Goal: Information Seeking & Learning: Learn about a topic

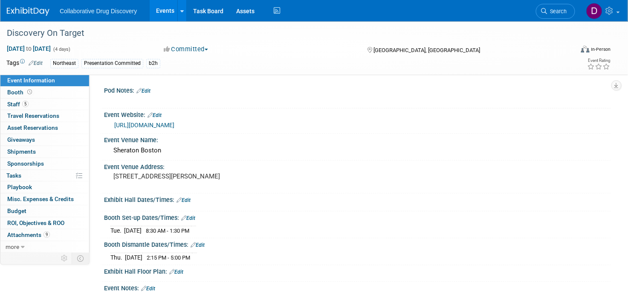
click at [174, 125] on link "https://www.discoveryontarget.com/" at bounding box center [144, 125] width 60 height 7
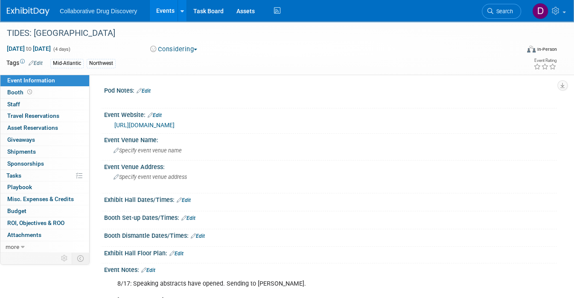
click at [489, 14] on link "Search" at bounding box center [500, 11] width 39 height 15
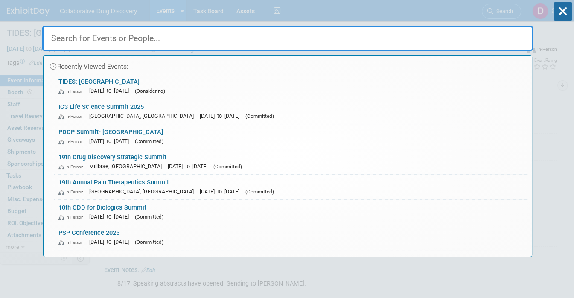
click at [209, 39] on input "text" at bounding box center [287, 38] width 490 height 25
paste input "BVS: Lincoln Property Company and BVS' Biotech Event"
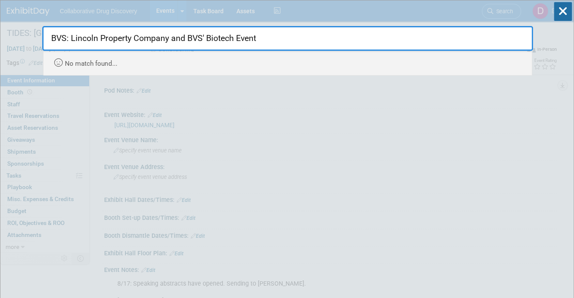
drag, startPoint x: 268, startPoint y: 37, endPoint x: 136, endPoint y: 38, distance: 131.8
click at [136, 38] on input "BVS: Lincoln Property Company and BVS' Biotech Event" at bounding box center [287, 38] width 490 height 25
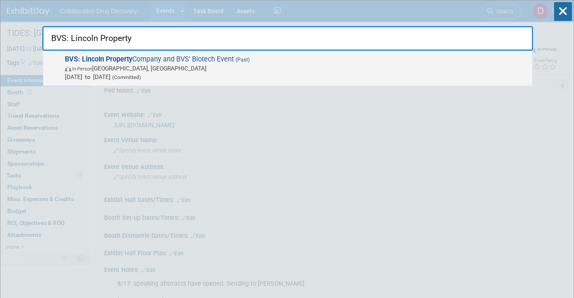
type input "BVS: Lincoln Property"
click at [155, 80] on span "Mar 12, 2025 to Mar 12, 2025 (Committed)" at bounding box center [296, 76] width 463 height 9
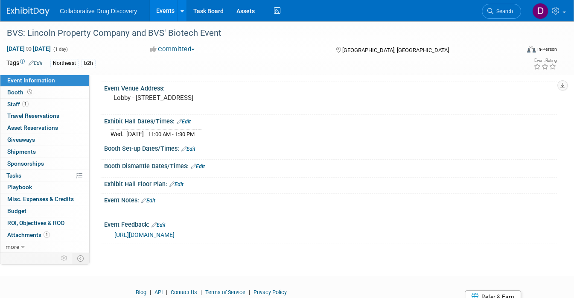
scroll to position [114, 0]
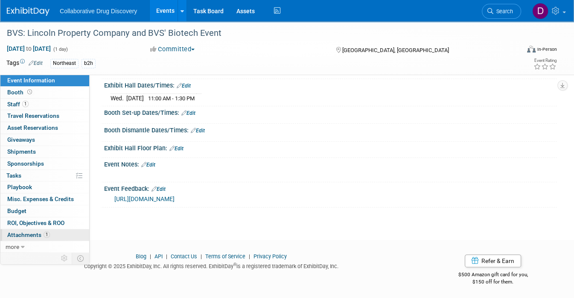
click at [52, 233] on link "1 Attachments 1" at bounding box center [44, 235] width 89 height 12
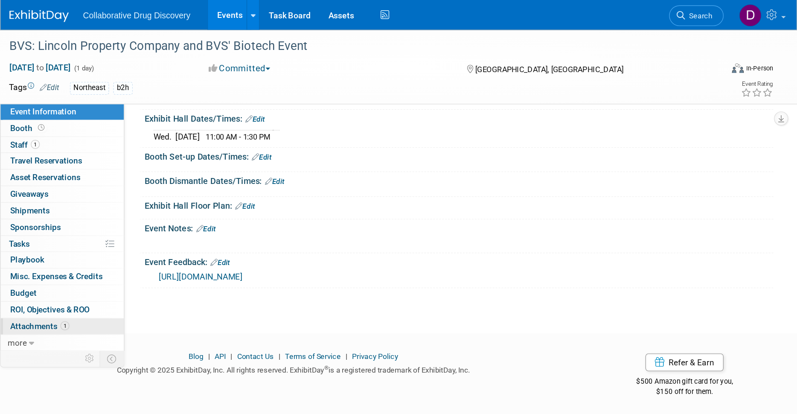
scroll to position [0, 0]
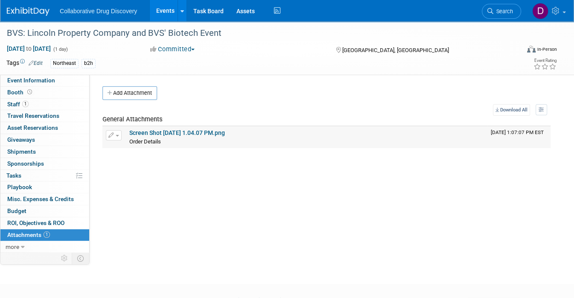
click at [168, 132] on link "Screen Shot [DATE] 1.04.07 PM.png" at bounding box center [177, 132] width 96 height 7
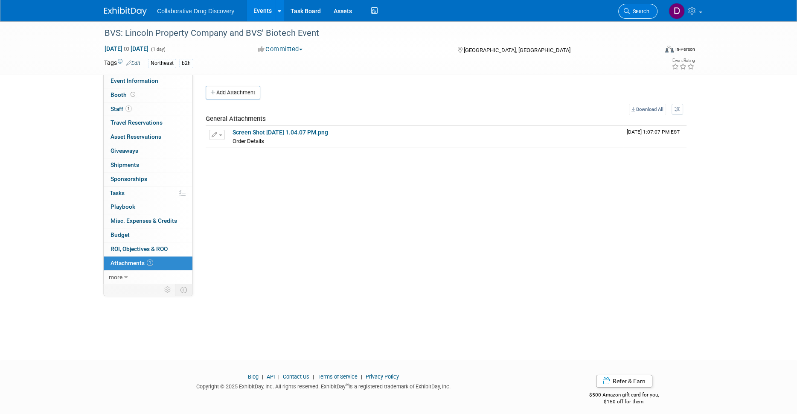
click at [573, 10] on link "Search" at bounding box center [637, 11] width 39 height 15
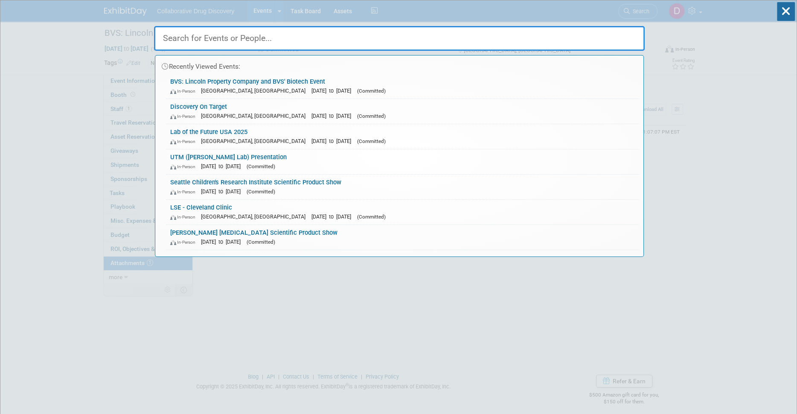
paste input "BioMed Realty and BVS' Networking Event & Vendor Showcase at the [GEOGRAPHIC_DA…"
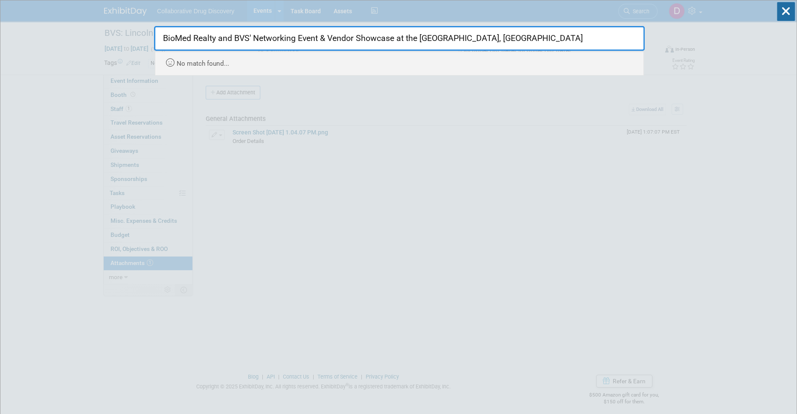
drag, startPoint x: 568, startPoint y: 42, endPoint x: 222, endPoint y: 37, distance: 345.9
click at [222, 37] on input "BioMed Realty and BVS' Networking Event & Vendor Showcase at the [GEOGRAPHIC_DA…" at bounding box center [399, 38] width 490 height 25
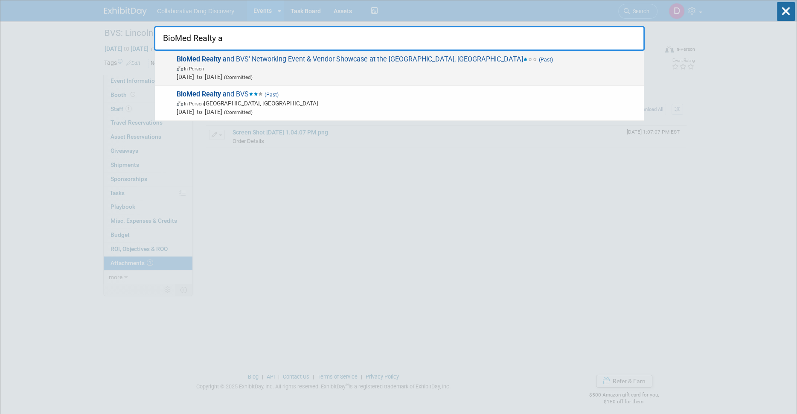
type input "BioMed Realty a"
click at [302, 72] on span "Mar 12, 2025 to Mar 12, 2025 (Committed)" at bounding box center [408, 76] width 463 height 9
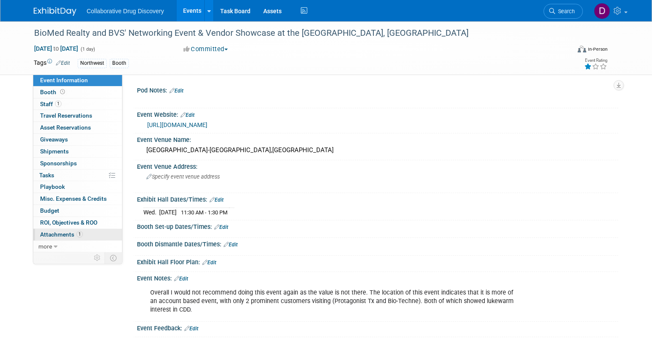
click at [70, 238] on link "1 Attachments 1" at bounding box center [77, 235] width 89 height 12
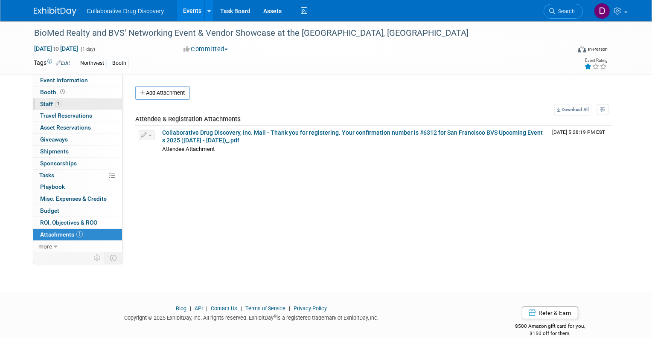
click at [69, 103] on link "1 Staff 1" at bounding box center [77, 105] width 89 height 12
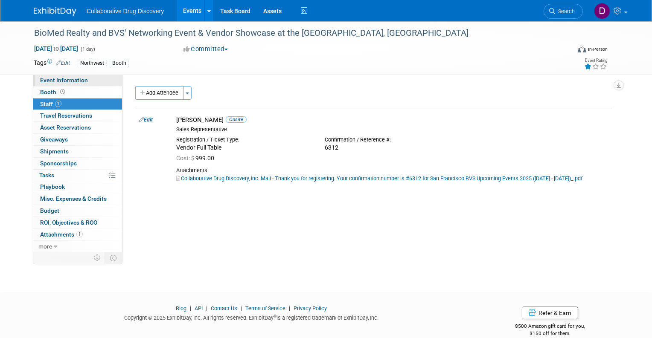
click at [68, 83] on span "Event Information" at bounding box center [64, 80] width 48 height 7
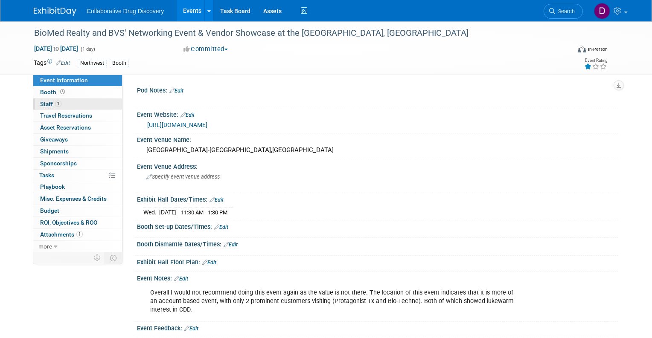
click at [63, 105] on link "1 Staff 1" at bounding box center [77, 105] width 89 height 12
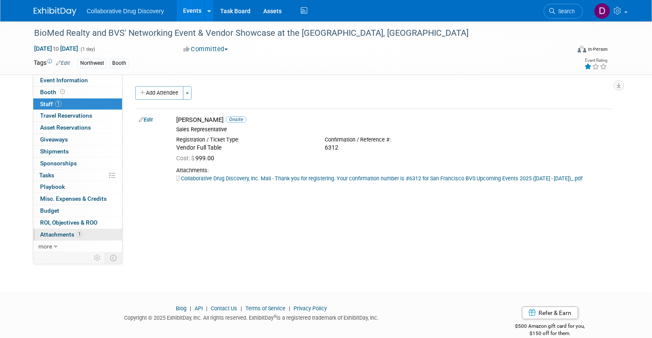
click at [77, 234] on span "1" at bounding box center [79, 234] width 6 height 6
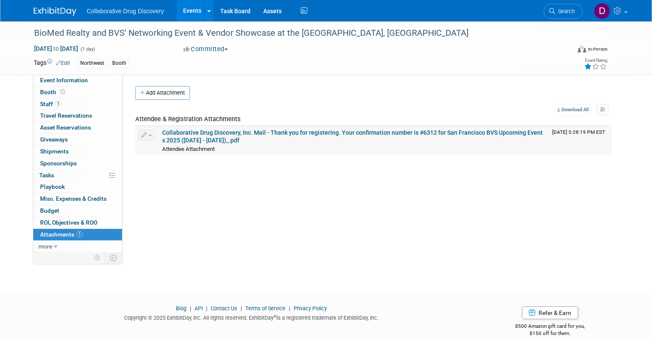
click at [206, 134] on link "Collaborative Drug Discovery, Inc. Mail - Thank you for registering. Your confi…" at bounding box center [352, 136] width 380 height 14
click at [573, 11] on span "Search" at bounding box center [565, 11] width 20 height 6
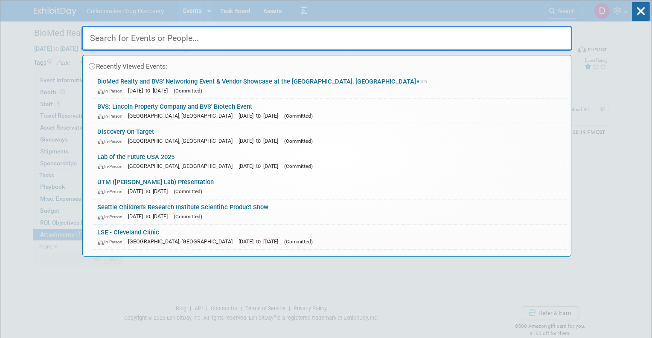
click at [114, 34] on input "text" at bounding box center [326, 38] width 490 height 25
paste input "Data and Drinks"
type input "Data and Drinks"
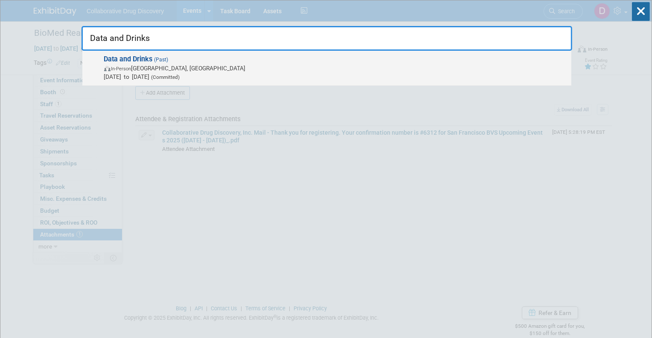
click at [140, 75] on span "Mar 19, 2025 to Mar 19, 2025 (Committed)" at bounding box center [335, 76] width 463 height 9
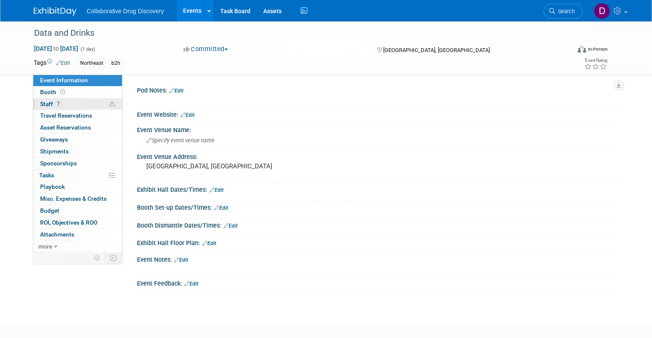
click at [80, 101] on link "7 Staff 7" at bounding box center [77, 105] width 89 height 12
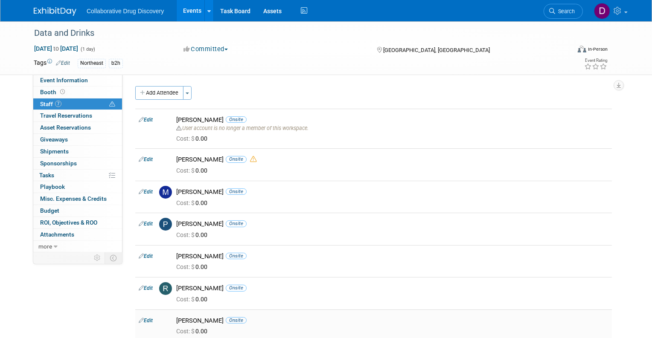
scroll to position [103, 0]
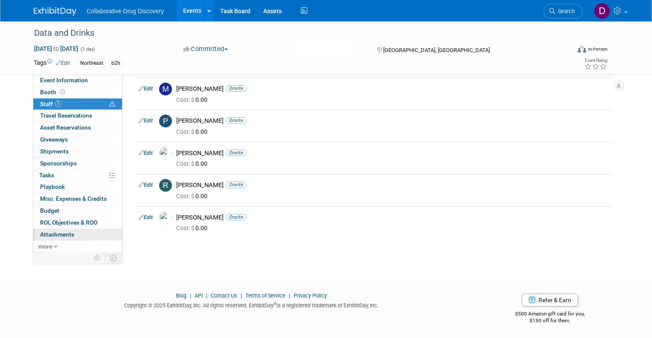
click at [55, 232] on span "Attachments 0" at bounding box center [57, 234] width 34 height 7
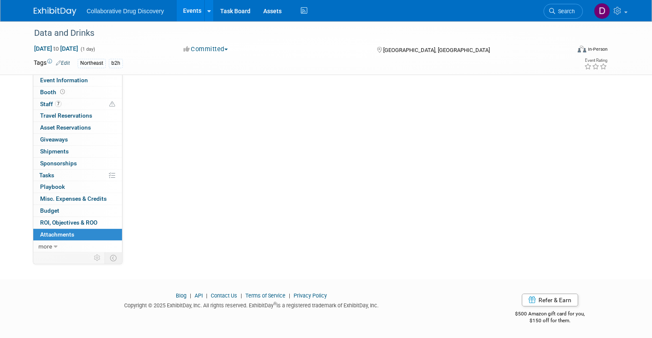
scroll to position [0, 0]
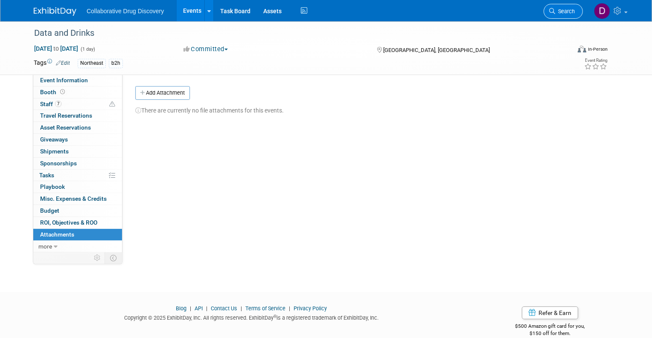
click at [562, 13] on span "Search" at bounding box center [565, 11] width 20 height 6
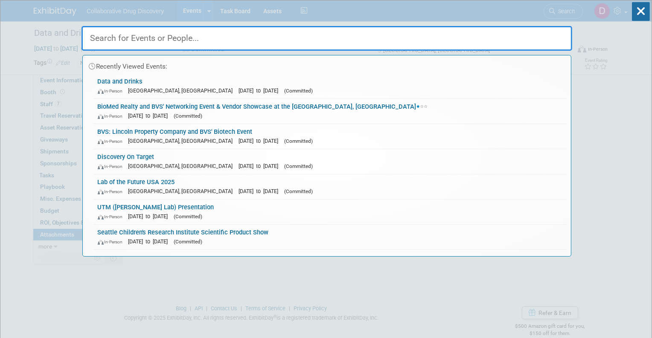
paste input "UHN - PostDoc Networking Event"
type input "UHN - PostDoc Networking Event"
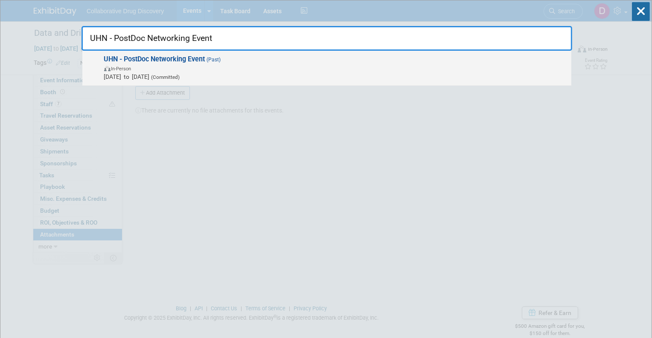
click at [220, 75] on span "Mar 20, 2025 to Mar 20, 2025 (Committed)" at bounding box center [335, 76] width 463 height 9
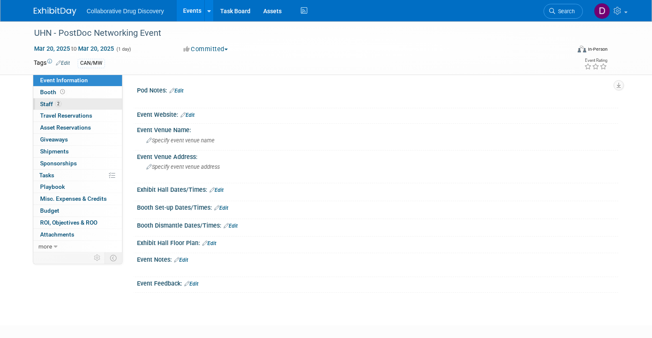
click at [65, 104] on link "2 Staff 2" at bounding box center [77, 105] width 89 height 12
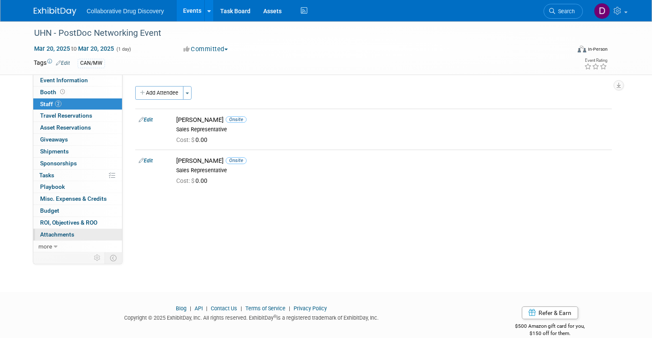
click at [66, 234] on span "Attachments 0" at bounding box center [57, 234] width 34 height 7
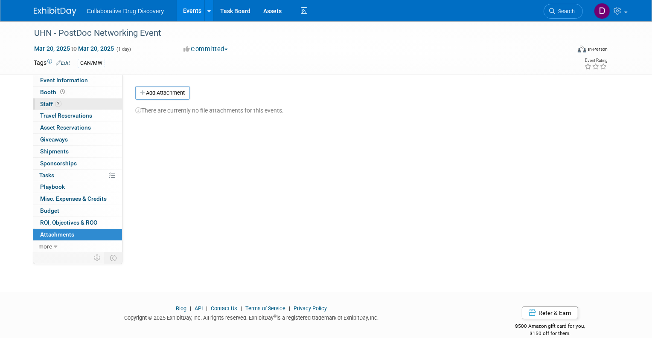
click at [68, 108] on link "2 Staff 2" at bounding box center [77, 105] width 89 height 12
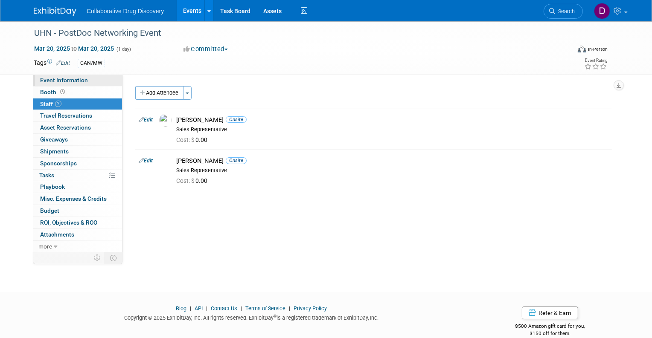
click at [76, 81] on span "Event Information" at bounding box center [64, 80] width 48 height 7
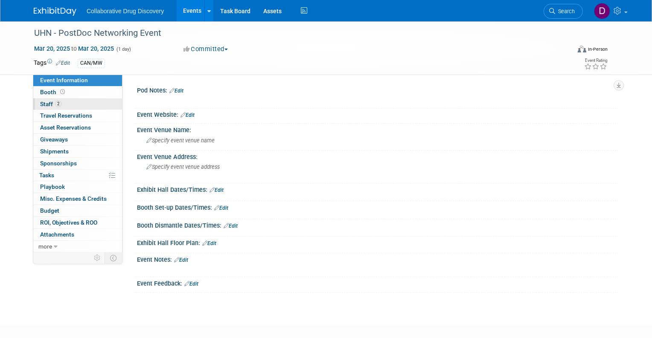
click at [72, 104] on link "2 Staff 2" at bounding box center [77, 105] width 89 height 12
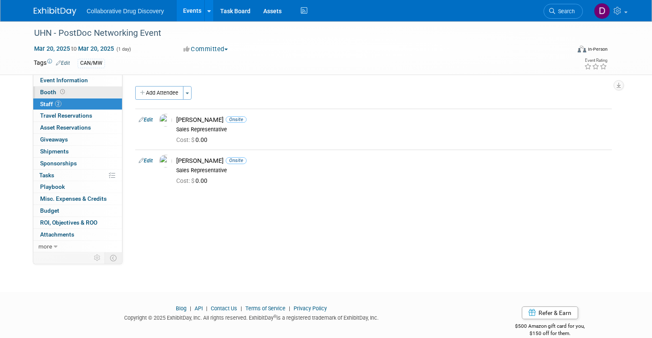
click at [70, 87] on link "Booth" at bounding box center [77, 93] width 89 height 12
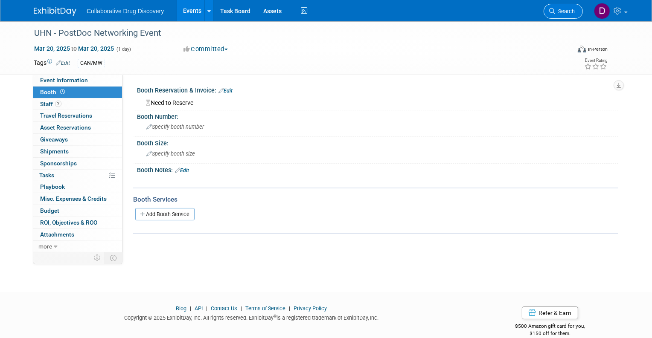
click at [567, 11] on span "Search" at bounding box center [565, 11] width 20 height 6
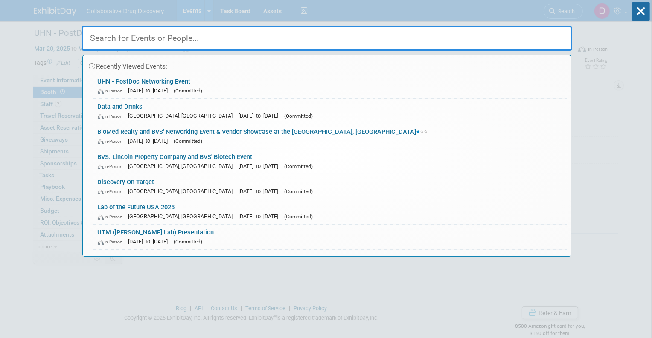
click at [113, 41] on input "text" at bounding box center [326, 38] width 490 height 25
paste input "Collaborative CT"
type input "Collaborative CT"
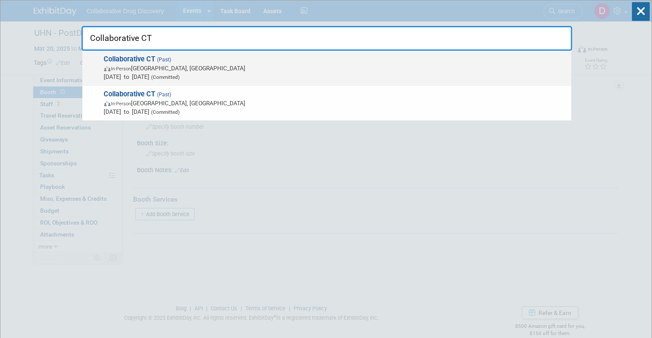
click at [154, 72] on span "[DATE] to [DATE] (Committed)" at bounding box center [335, 76] width 463 height 9
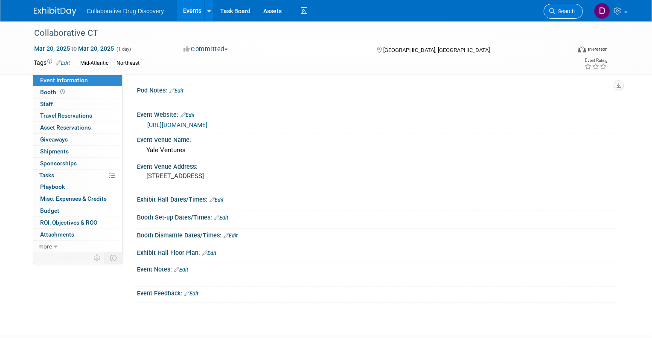
click at [566, 10] on span "Search" at bounding box center [565, 11] width 20 height 6
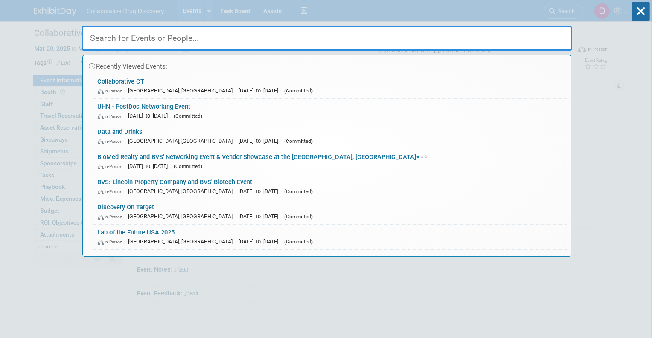
click at [132, 36] on input "text" at bounding box center [326, 38] width 490 height 25
paste input "Collaborative CT"
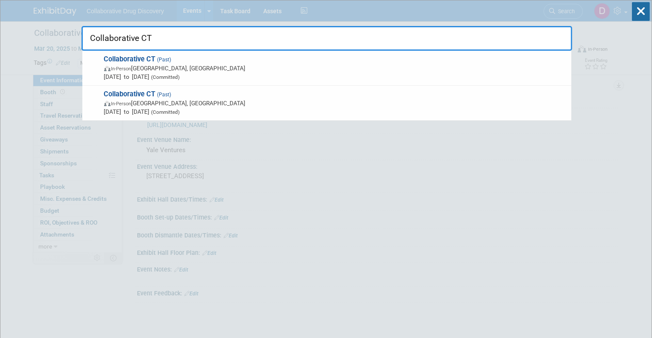
drag, startPoint x: 38, startPoint y: 70, endPoint x: 46, endPoint y: 73, distance: 8.9
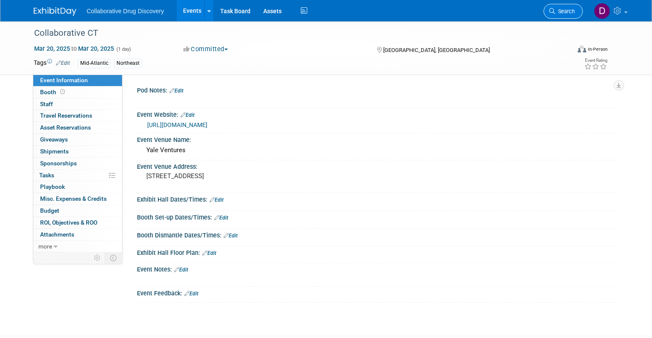
click at [572, 11] on span "Search" at bounding box center [565, 11] width 20 height 6
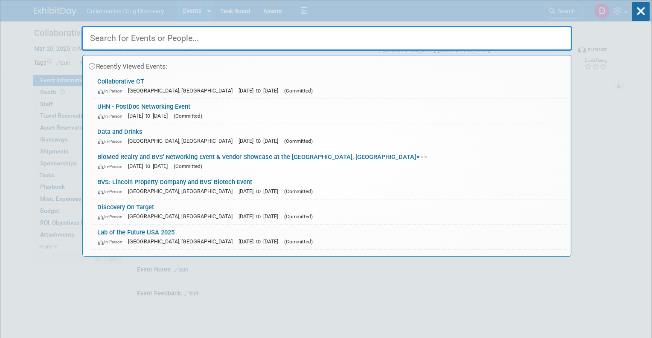
paste input "LRIG [GEOGRAPHIC_DATA]"
type input "LRIG [GEOGRAPHIC_DATA]"
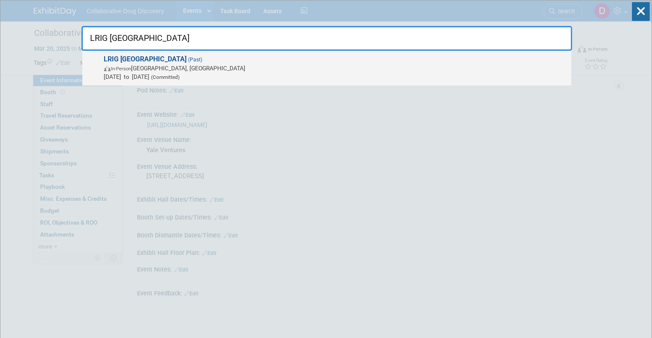
click at [180, 75] on span "(Committed)" at bounding box center [165, 77] width 30 height 6
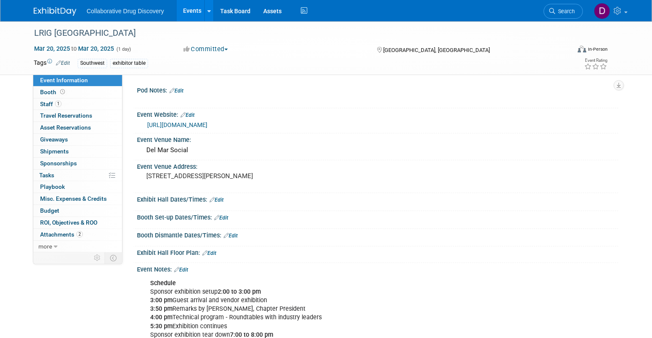
scroll to position [157, 0]
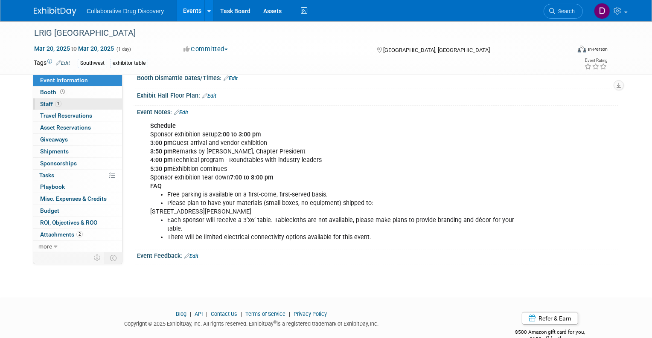
click at [57, 103] on span "1" at bounding box center [58, 104] width 6 height 6
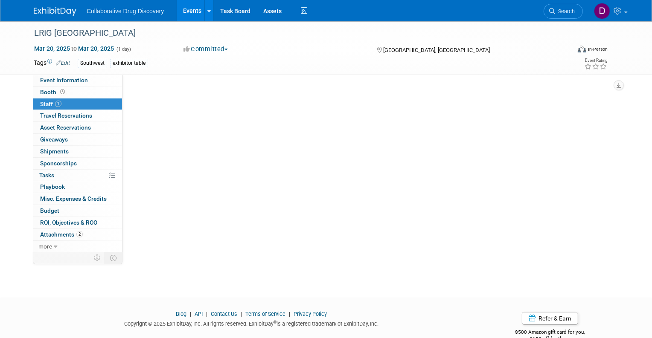
scroll to position [0, 0]
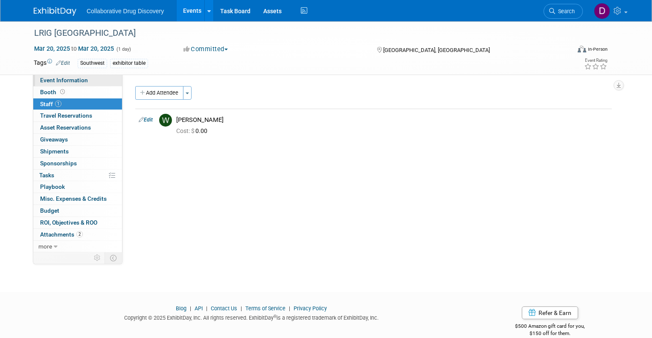
click at [68, 81] on span "Event Information" at bounding box center [64, 80] width 48 height 7
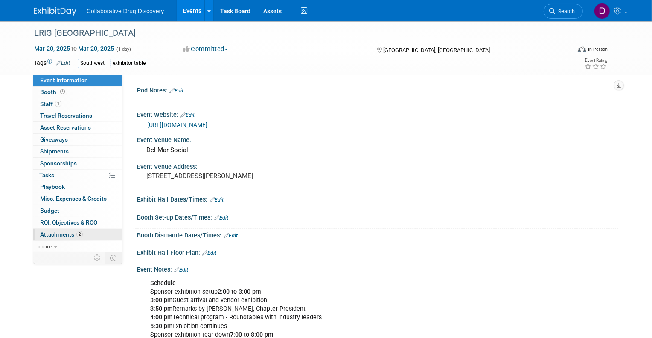
click at [72, 229] on link "2 Attachments 2" at bounding box center [77, 235] width 89 height 12
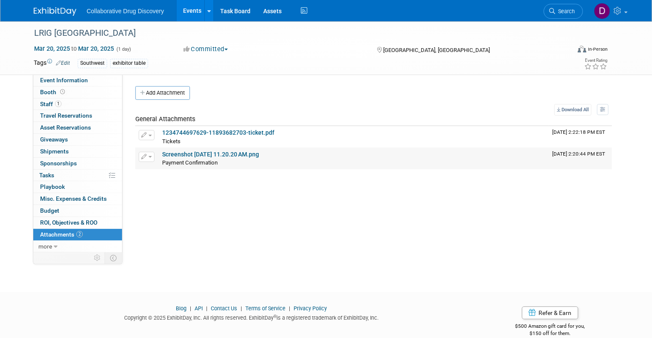
click at [206, 154] on link "Screenshot [DATE] 11.20.20 AM.png" at bounding box center [210, 154] width 97 height 7
click at [577, 9] on link "Search" at bounding box center [562, 11] width 39 height 15
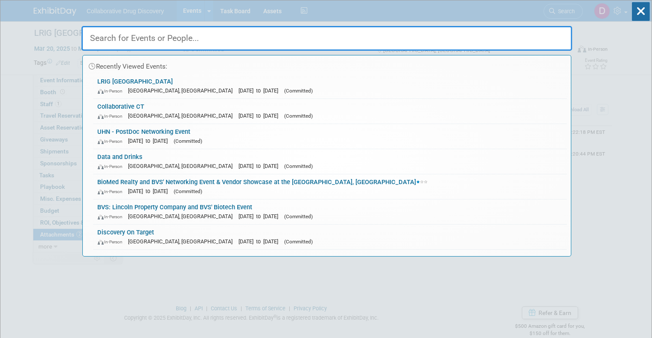
paste input "The Future of Drug Discovery: Is Generative AI the Next Breakthrough?"
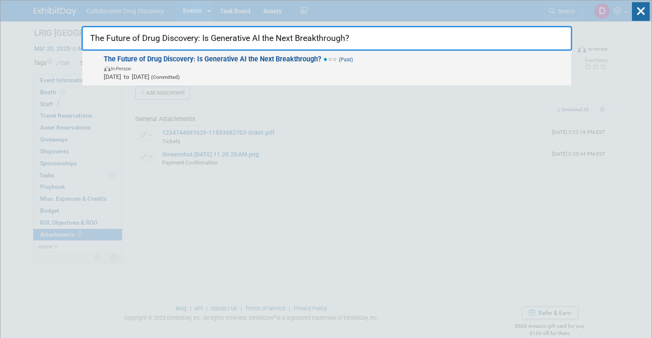
type input "The Future of Drug Discovery: Is Generative AI the Next Breakthrough?"
click at [194, 67] on span "In-Person" at bounding box center [335, 68] width 463 height 9
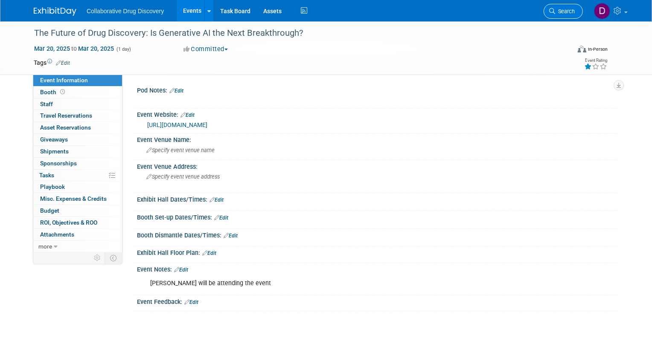
click at [572, 15] on link "Search" at bounding box center [562, 11] width 39 height 15
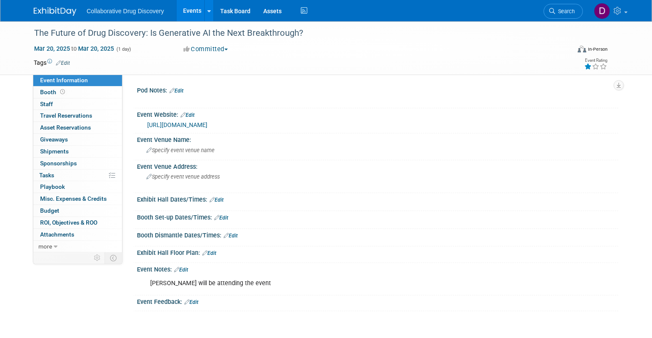
click at [207, 125] on link "[URL][DOMAIN_NAME]" at bounding box center [177, 125] width 60 height 7
click at [571, 14] on span "Search" at bounding box center [565, 11] width 20 height 6
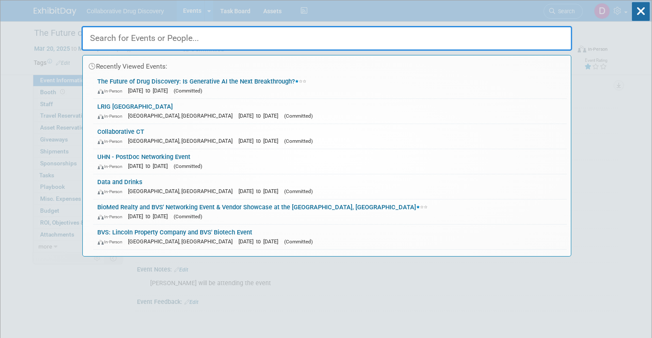
paste input "ACS Spring 2025"
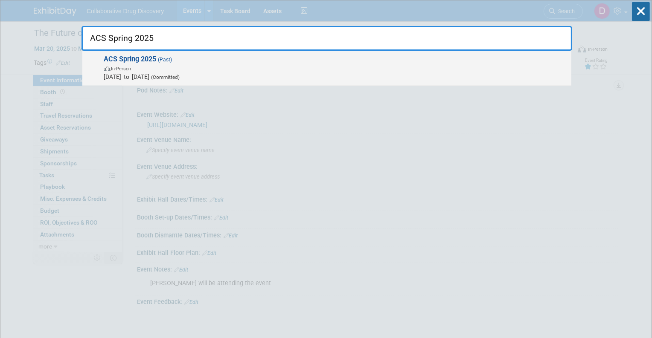
type input "ACS Spring 2025"
click at [206, 68] on span "In-Person" at bounding box center [335, 68] width 463 height 9
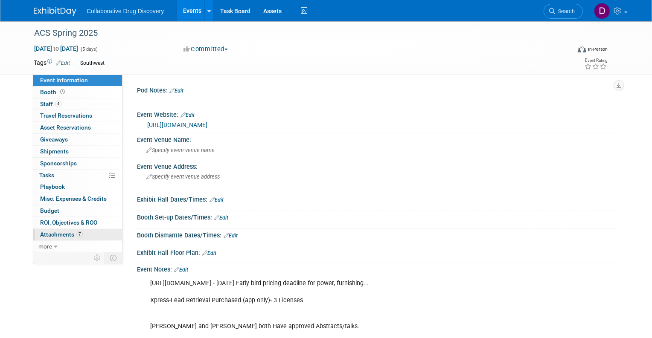
click at [76, 236] on span "7" at bounding box center [79, 234] width 6 height 6
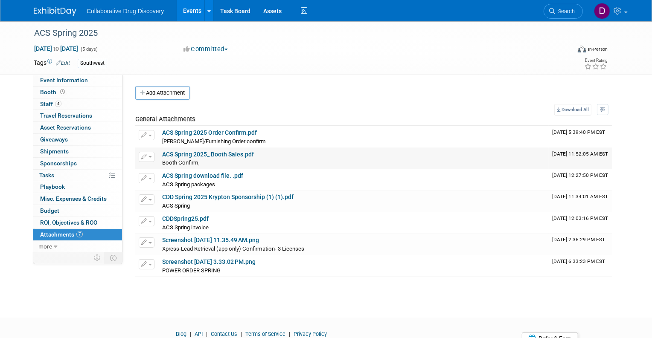
click at [203, 156] on link "ACS Spring 2025_ Booth Sales.pdf" at bounding box center [208, 154] width 92 height 7
click at [211, 259] on link "Screenshot 2025-03-12 at 3.33.02 PM.png" at bounding box center [208, 261] width 93 height 7
click at [204, 130] on link "ACS Spring 2025 Order Confirm.pdf" at bounding box center [209, 132] width 95 height 7
click at [208, 241] on link "Screenshot 2025-02-03 at 11.35.49 AM.png" at bounding box center [210, 240] width 97 height 7
click at [562, 5] on link "Search" at bounding box center [562, 11] width 39 height 15
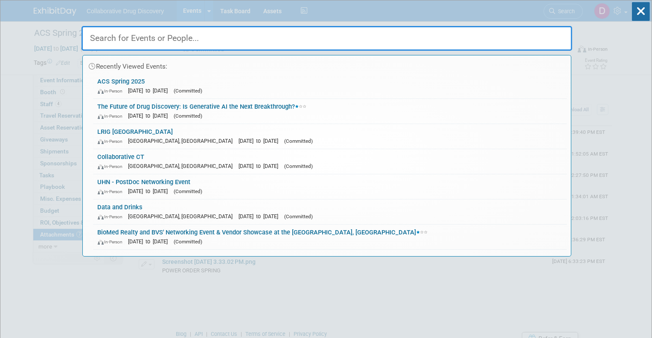
paste input "Bio-Connect: Innovation and Networking"
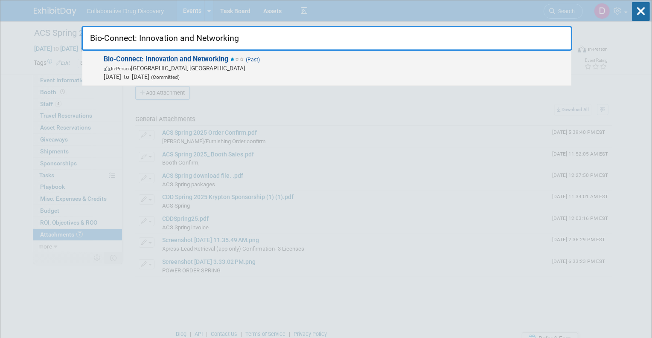
type input "Bio-Connect: Innovation and Networking"
click at [128, 71] on span "In-Person" at bounding box center [121, 69] width 20 height 6
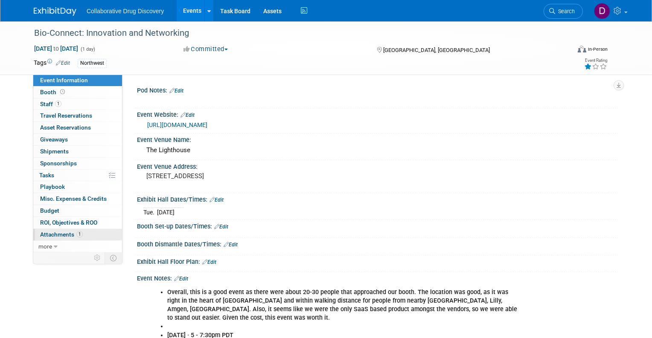
click at [67, 231] on span "Attachments 1" at bounding box center [61, 234] width 43 height 7
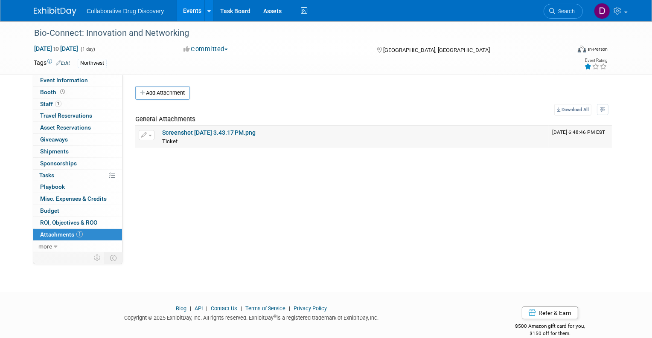
click at [210, 130] on link "Screenshot [DATE] 3.43.17 PM.png" at bounding box center [208, 132] width 93 height 7
click at [138, 40] on div "Bio-Connect: Innovation and Networking" at bounding box center [294, 33] width 527 height 15
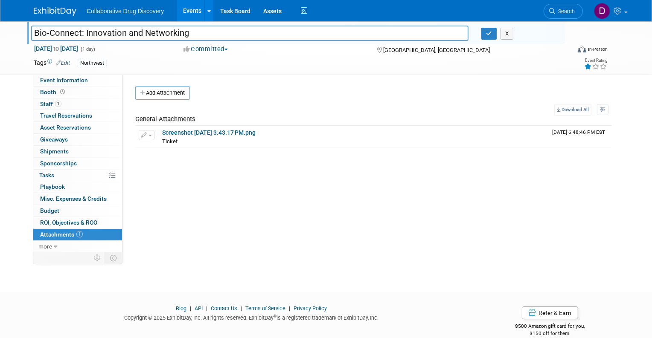
click at [138, 39] on input "Bio-Connect: Innovation and Networking" at bounding box center [249, 33] width 437 height 15
click at [138, 38] on input "Bio-Connect: Innovation and Networking" at bounding box center [249, 33] width 437 height 15
click at [555, 12] on icon at bounding box center [552, 11] width 6 height 6
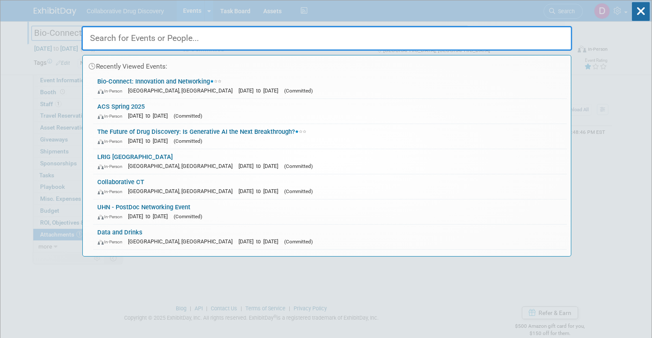
paste input "[MEDICAL_DATA] Life Science - [PERSON_NAME]"
type input "[MEDICAL_DATA] Life Science - [PERSON_NAME]"
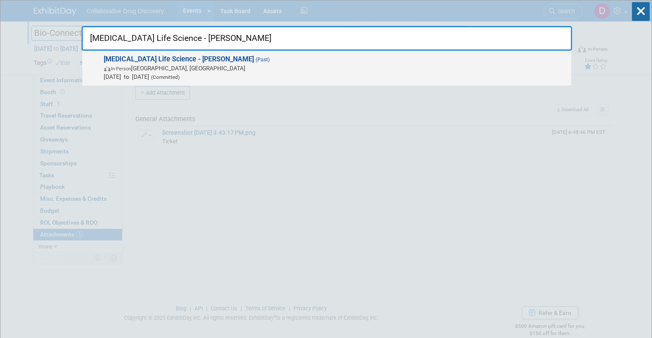
click at [200, 71] on span "In-Person Hamilton, Canada" at bounding box center [335, 68] width 463 height 9
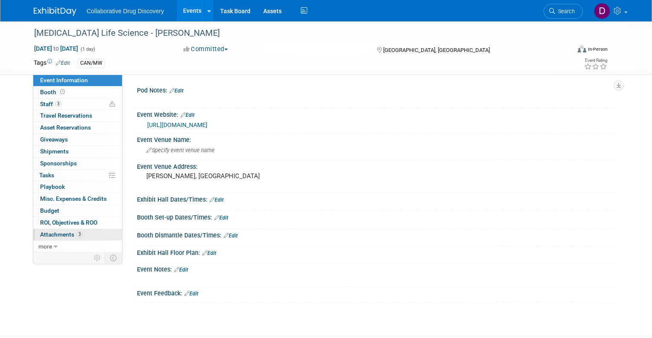
click at [80, 232] on link "3 Attachments 3" at bounding box center [77, 235] width 89 height 12
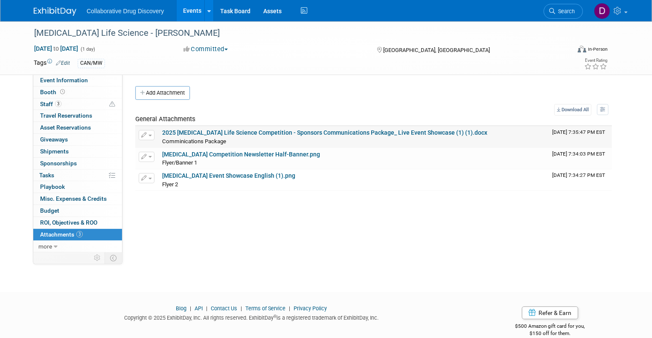
click at [223, 132] on link "2025 [MEDICAL_DATA] Life Science Competition - Sponsors Communications Package_…" at bounding box center [324, 132] width 325 height 7
click at [65, 81] on span "Event Information" at bounding box center [64, 80] width 48 height 7
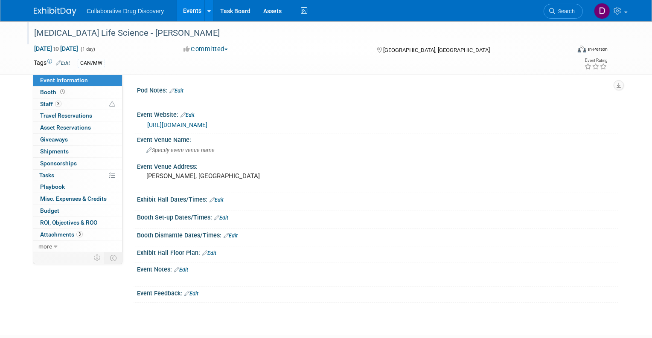
click at [94, 27] on div "[MEDICAL_DATA] Life Science - [PERSON_NAME]" at bounding box center [294, 33] width 527 height 15
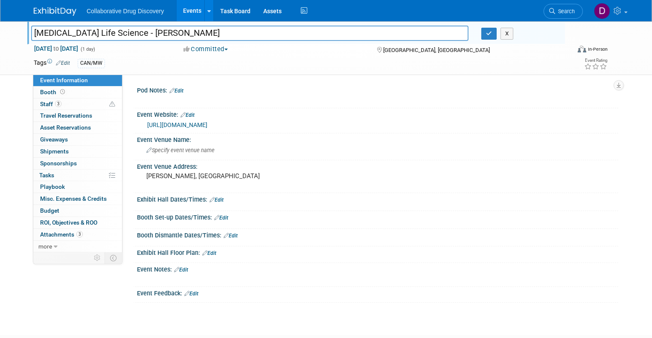
click at [94, 27] on input "[MEDICAL_DATA] Life Science - [PERSON_NAME]" at bounding box center [249, 33] width 437 height 15
click at [565, 14] on span "Search" at bounding box center [565, 11] width 20 height 6
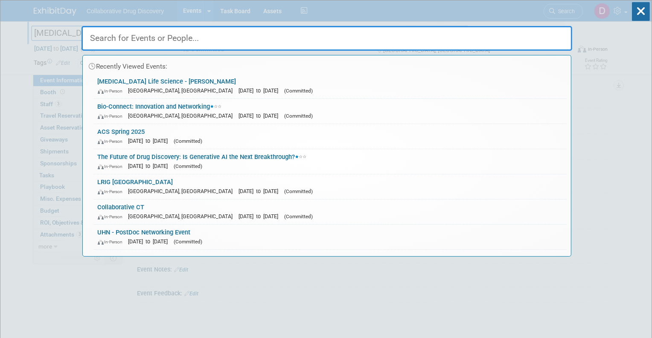
click at [305, 33] on input "text" at bounding box center [326, 38] width 490 height 25
paste input "AQUILLIUS: [MEDICAL_DATA] & [MEDICAL_DATA] Symposium"
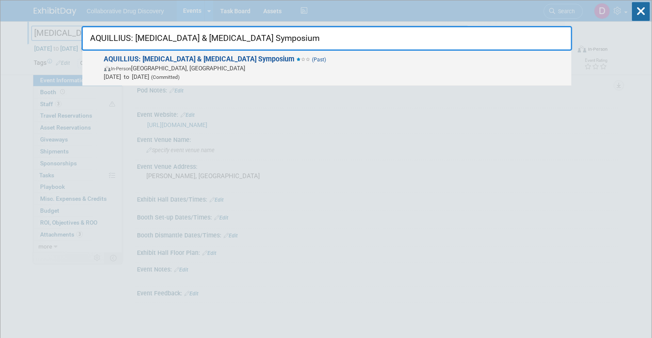
type input "AQUILLIUS: [MEDICAL_DATA] & [MEDICAL_DATA] Symposium"
click at [265, 57] on strong "AQUILLIUS: [MEDICAL_DATA] & [MEDICAL_DATA] Symposium" at bounding box center [199, 59] width 191 height 8
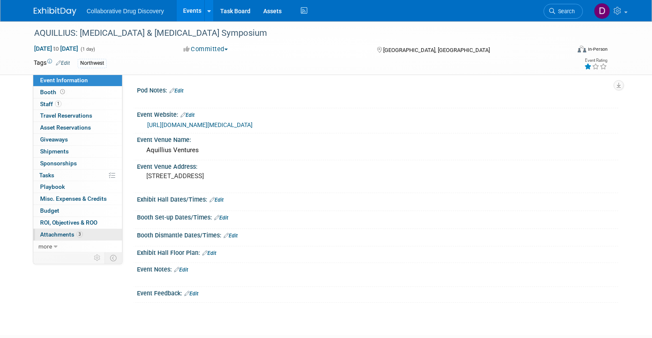
click at [78, 235] on span "3" at bounding box center [79, 234] width 6 height 6
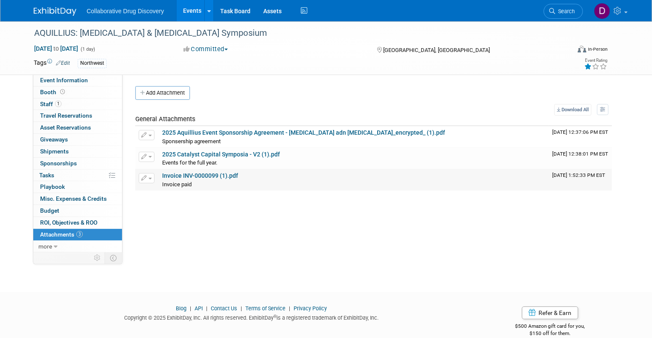
click at [195, 178] on link "Invoice INV-0000099 (1).pdf" at bounding box center [200, 175] width 76 height 7
click at [573, 10] on span "Search" at bounding box center [565, 11] width 20 height 6
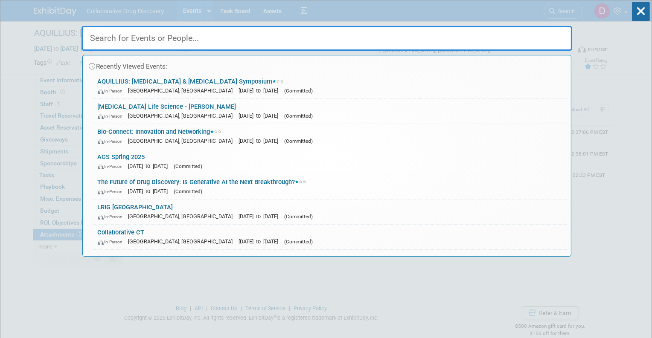
paste input "LabCentral - AM Networking Event"
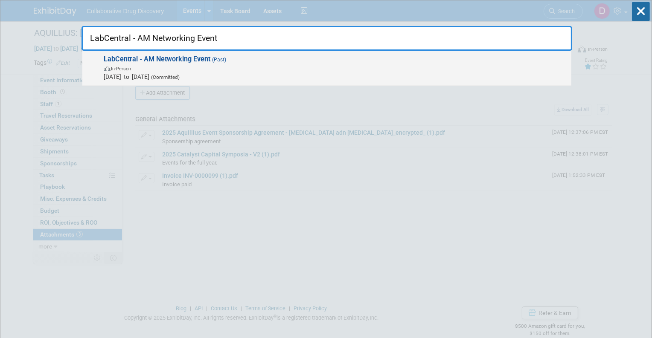
type input "LabCentral - AM Networking Event"
click at [322, 71] on span "In-Person" at bounding box center [335, 68] width 463 height 9
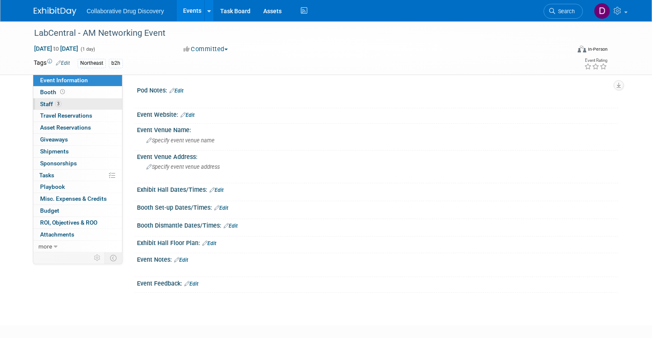
click at [79, 105] on link "3 Staff 3" at bounding box center [77, 105] width 89 height 12
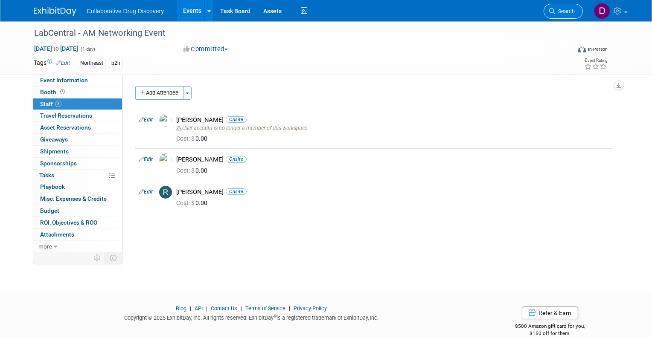
click at [565, 11] on span "Search" at bounding box center [565, 11] width 20 height 6
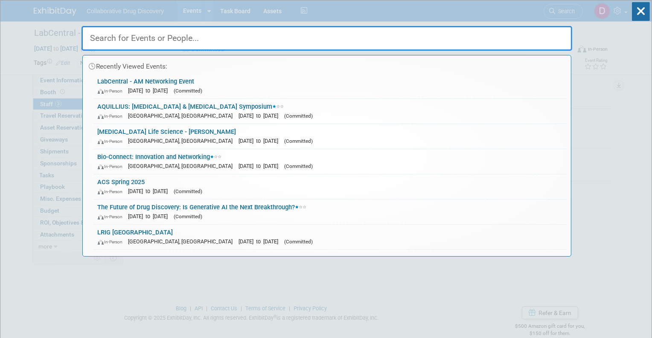
paste input "Bio-EV Science & Tech Expo at The Forum"
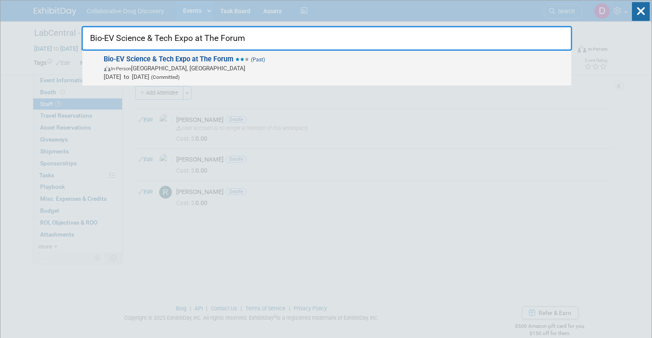
type input "Bio-EV Science & Tech Expo at The Forum"
click at [236, 70] on span "In-Person South San Francisco, CA" at bounding box center [335, 68] width 463 height 9
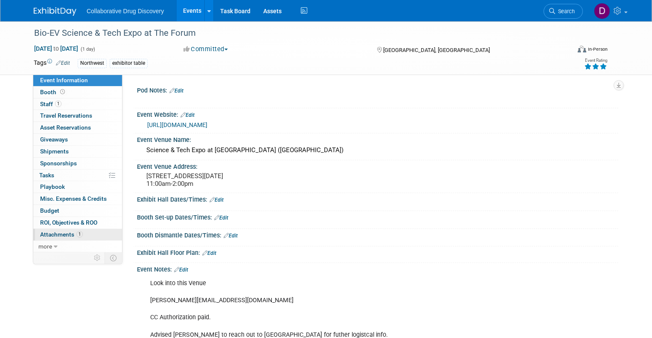
click at [74, 230] on link "1 Attachments 1" at bounding box center [77, 235] width 89 height 12
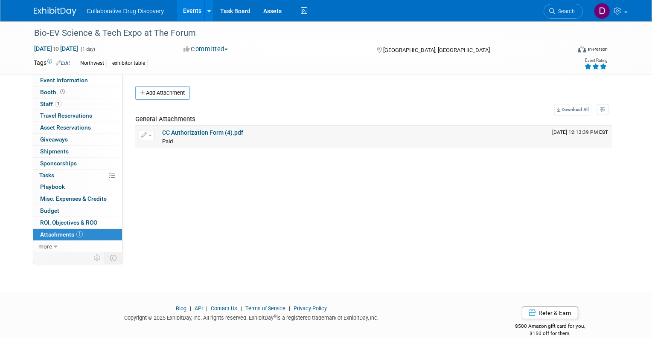
click at [224, 132] on link "CC Authorization Form (4).pdf" at bounding box center [202, 132] width 81 height 7
click at [67, 83] on span "Event Information" at bounding box center [64, 80] width 48 height 7
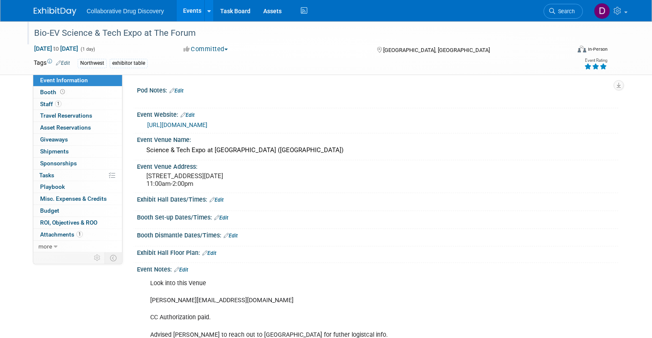
click at [128, 36] on div "Bio-EV Science & Tech Expo at The Forum" at bounding box center [294, 33] width 527 height 15
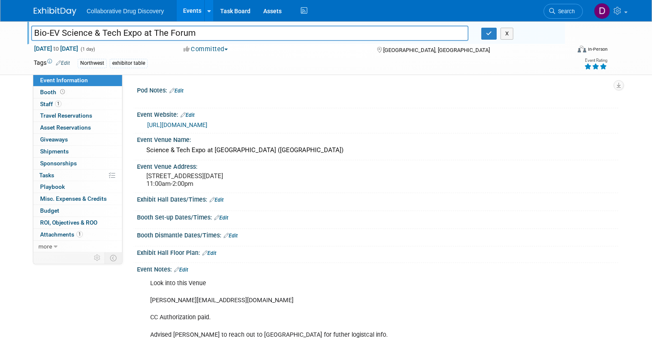
click at [128, 36] on input "Bio-EV Science & Tech Expo at The Forum" at bounding box center [249, 33] width 437 height 15
click at [565, 12] on span "Search" at bounding box center [565, 11] width 20 height 6
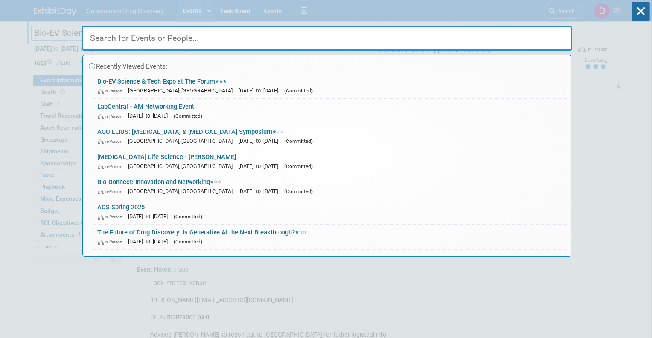
paste input "24th Bio-IT World Conference & Expo"
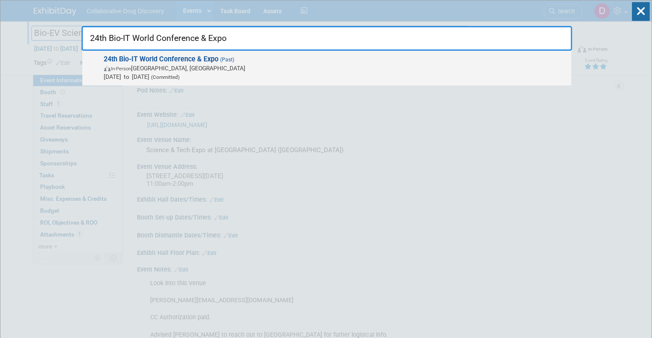
type input "24th Bio-IT World Conference & Expo"
click at [217, 66] on span "In-Person Boston, MA" at bounding box center [335, 68] width 463 height 9
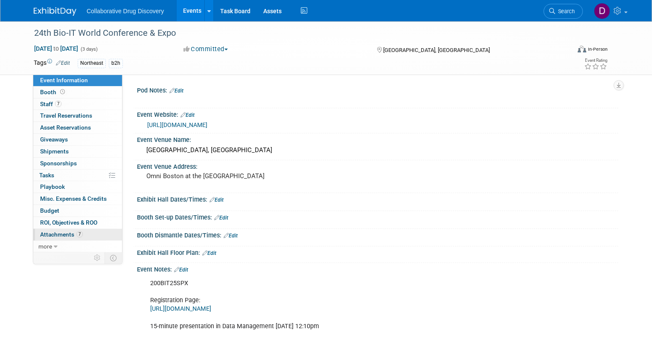
click at [78, 232] on span "7" at bounding box center [79, 234] width 6 height 6
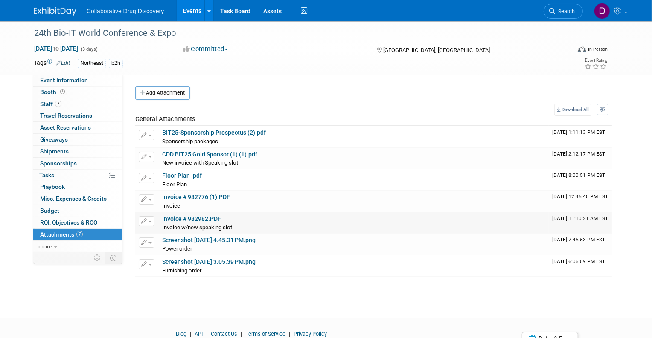
click at [202, 217] on link "Invoice # 982982.PDF" at bounding box center [191, 218] width 59 height 7
click at [197, 242] on link "Screenshot 2025-02-25 at 4.45.31 PM.png" at bounding box center [208, 240] width 93 height 7
click at [215, 260] on link "Screenshot 2025-03-07 at 3.05.39 PM.png" at bounding box center [208, 261] width 93 height 7
click at [91, 83] on link "Event Information" at bounding box center [77, 81] width 89 height 12
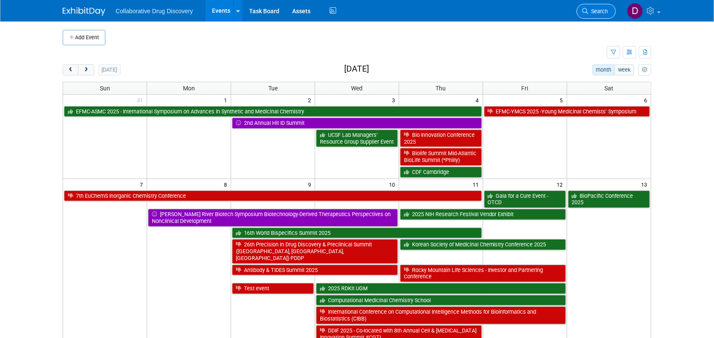
click at [609, 12] on link "Search" at bounding box center [596, 11] width 39 height 15
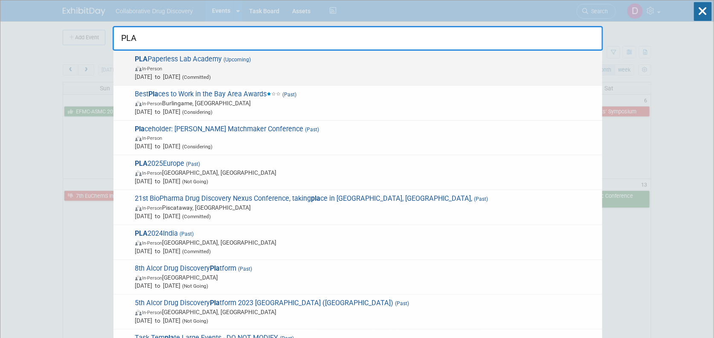
type input "PLA"
click at [429, 55] on span "PLA Paperless Lab Academy (Upcoming) In-Person [DATE] to [DATE] (Committed)" at bounding box center [365, 68] width 465 height 26
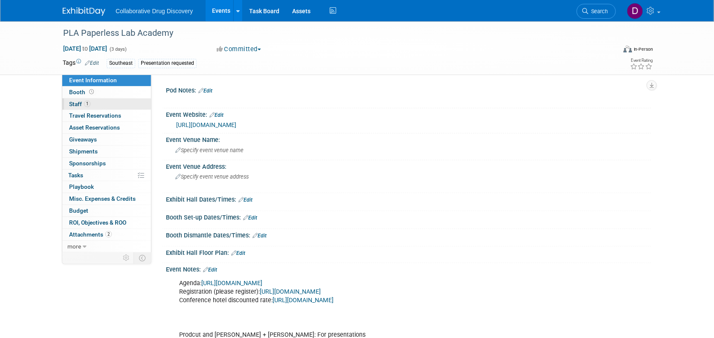
click at [83, 108] on link "1 Staff 1" at bounding box center [106, 105] width 89 height 12
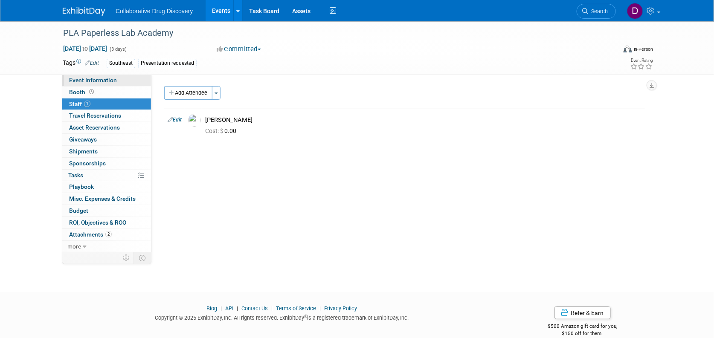
click at [116, 76] on link "Event Information" at bounding box center [106, 81] width 89 height 12
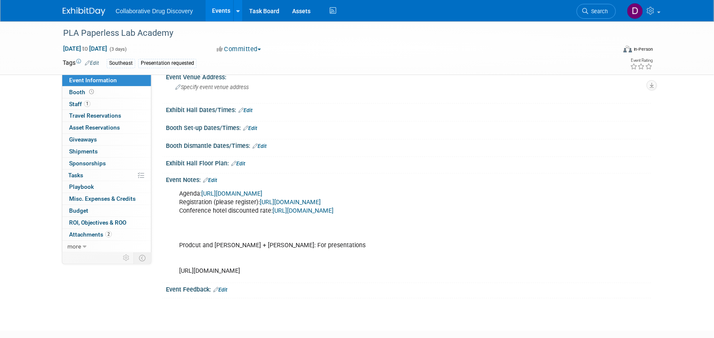
scroll to position [158, 0]
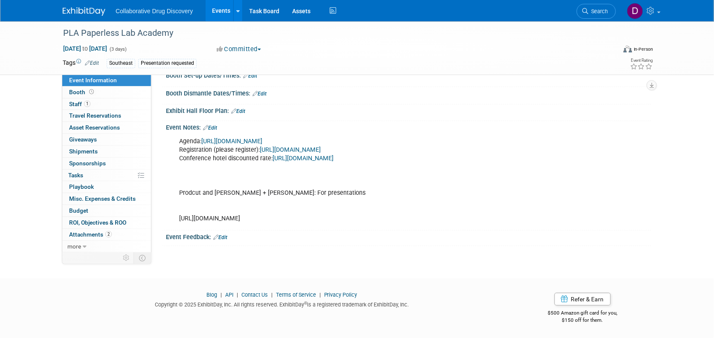
click at [226, 197] on div "Agenda: [URL][DOMAIN_NAME] Registration (please register): [URL][DOMAIN_NAME] C…" at bounding box center [365, 180] width 384 height 94
click at [333, 204] on div "Agenda: [URL][DOMAIN_NAME] Registration (please register): [URL][DOMAIN_NAME] C…" at bounding box center [365, 180] width 384 height 94
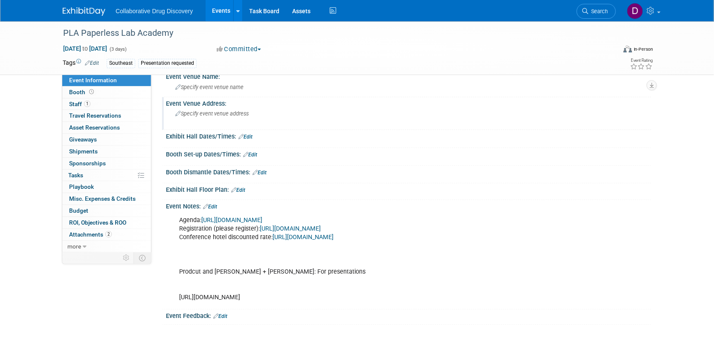
scroll to position [0, 0]
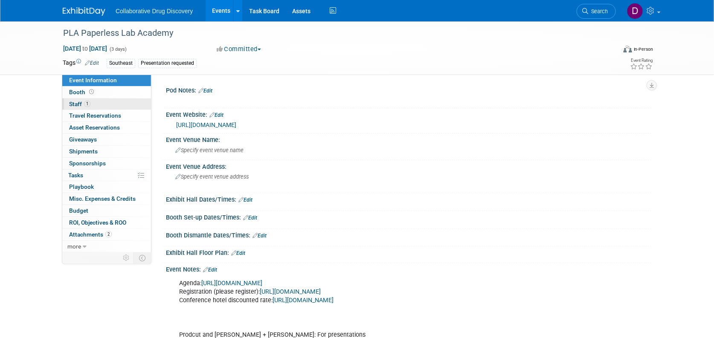
click at [114, 104] on link "1 Staff 1" at bounding box center [106, 105] width 89 height 12
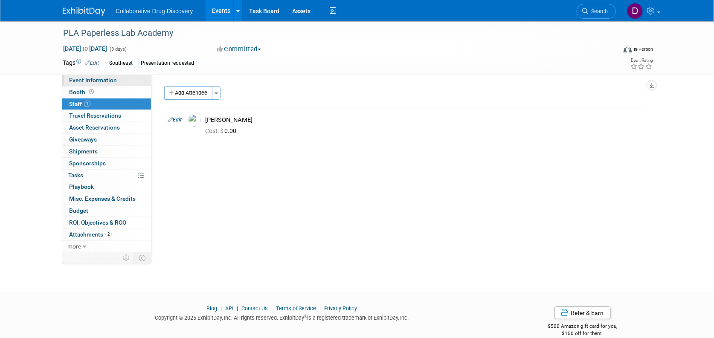
click at [119, 81] on link "Event Information" at bounding box center [106, 81] width 89 height 12
